Goal: Transaction & Acquisition: Subscribe to service/newsletter

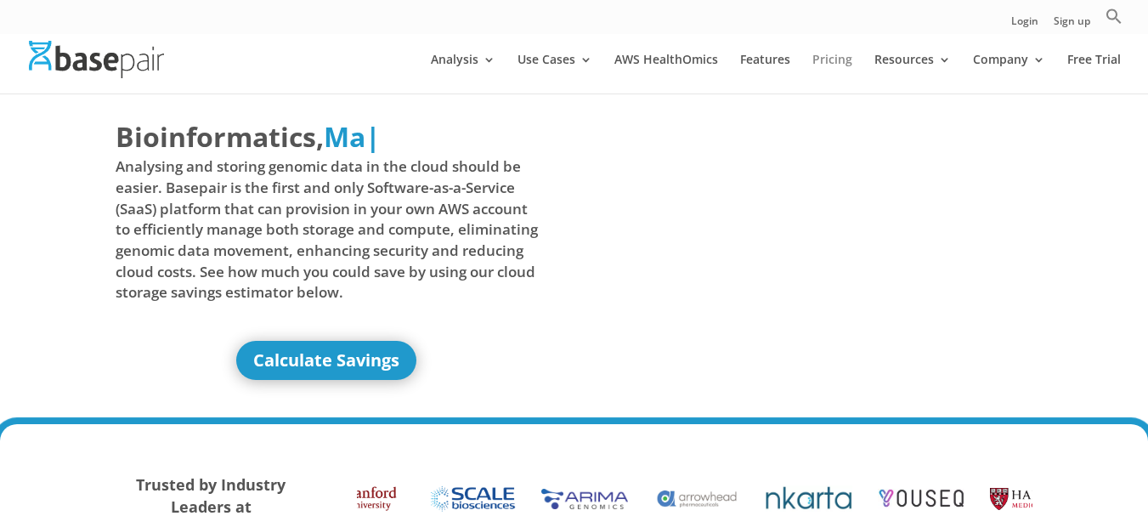
click at [820, 57] on link "Pricing" at bounding box center [832, 74] width 40 height 40
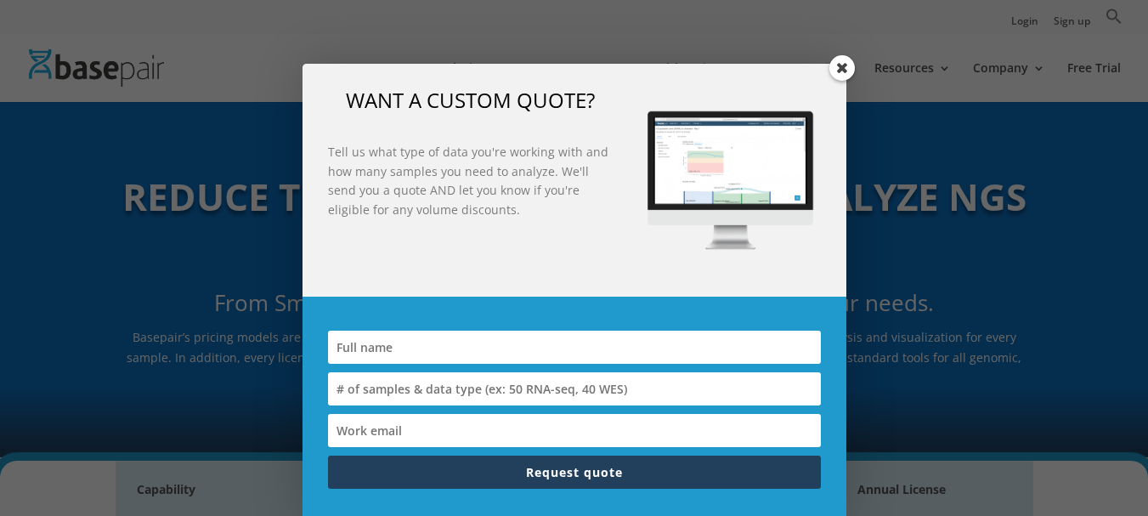
click at [844, 71] on span at bounding box center [841, 67] width 25 height 25
